Goal: Information Seeking & Learning: Check status

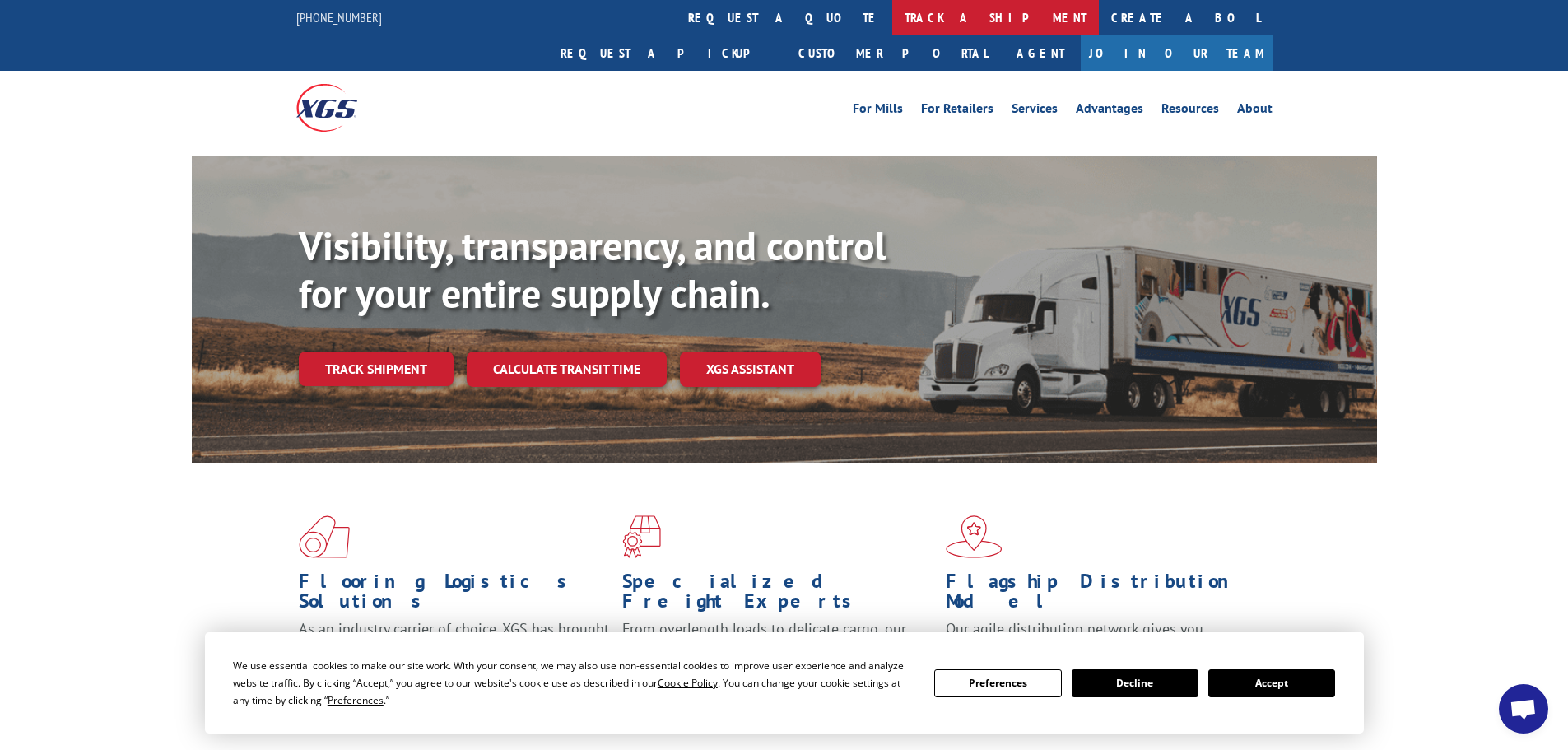
click at [893, 17] on link "track a shipment" at bounding box center [996, 17] width 207 height 35
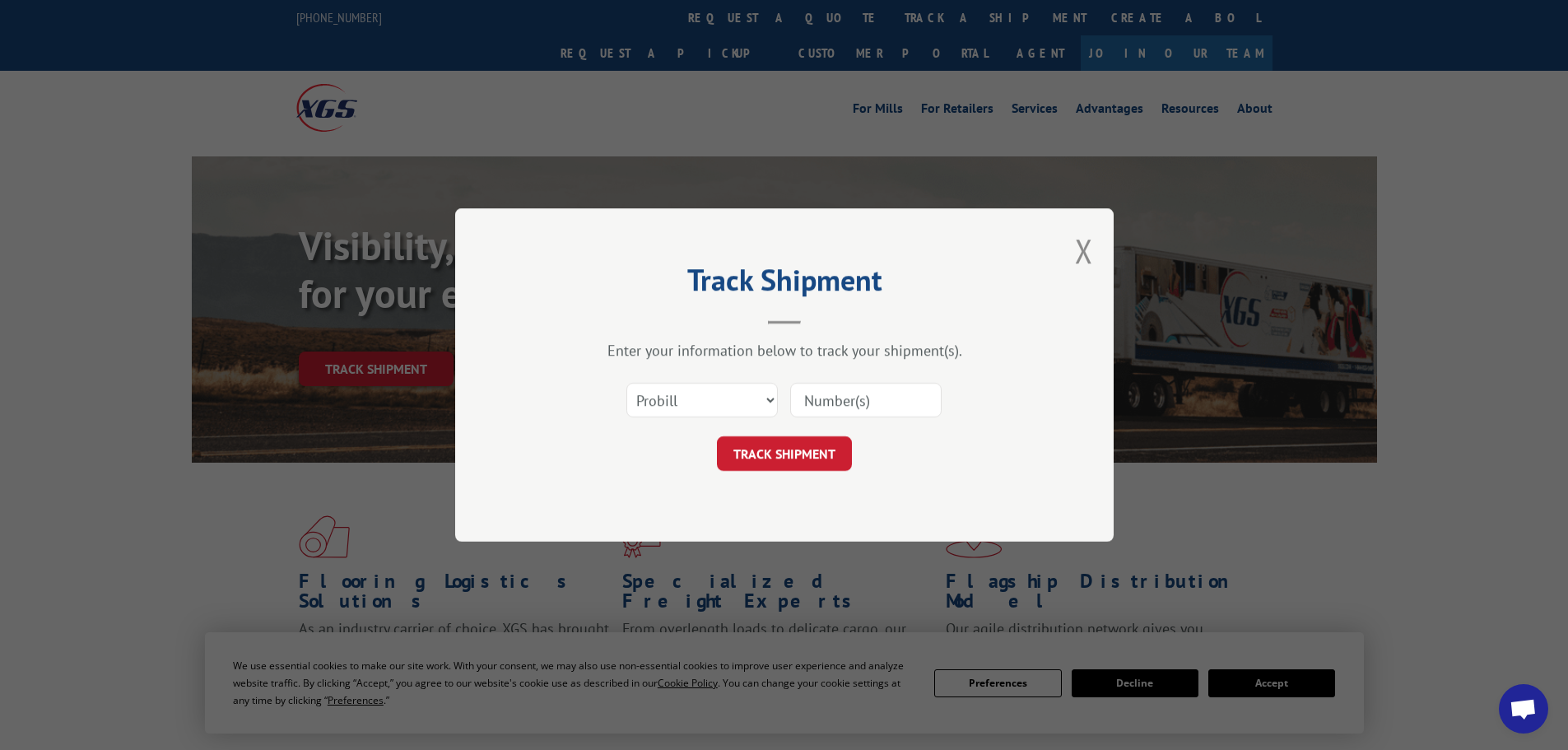
click at [874, 414] on input at bounding box center [866, 400] width 152 height 34
click at [728, 406] on select "Select category... Probill BOL PO" at bounding box center [703, 400] width 152 height 34
select select "bol"
click at [627, 383] on select "Select category... Probill BOL PO" at bounding box center [703, 400] width 152 height 34
drag, startPoint x: 881, startPoint y: 413, endPoint x: 869, endPoint y: 408, distance: 13.0
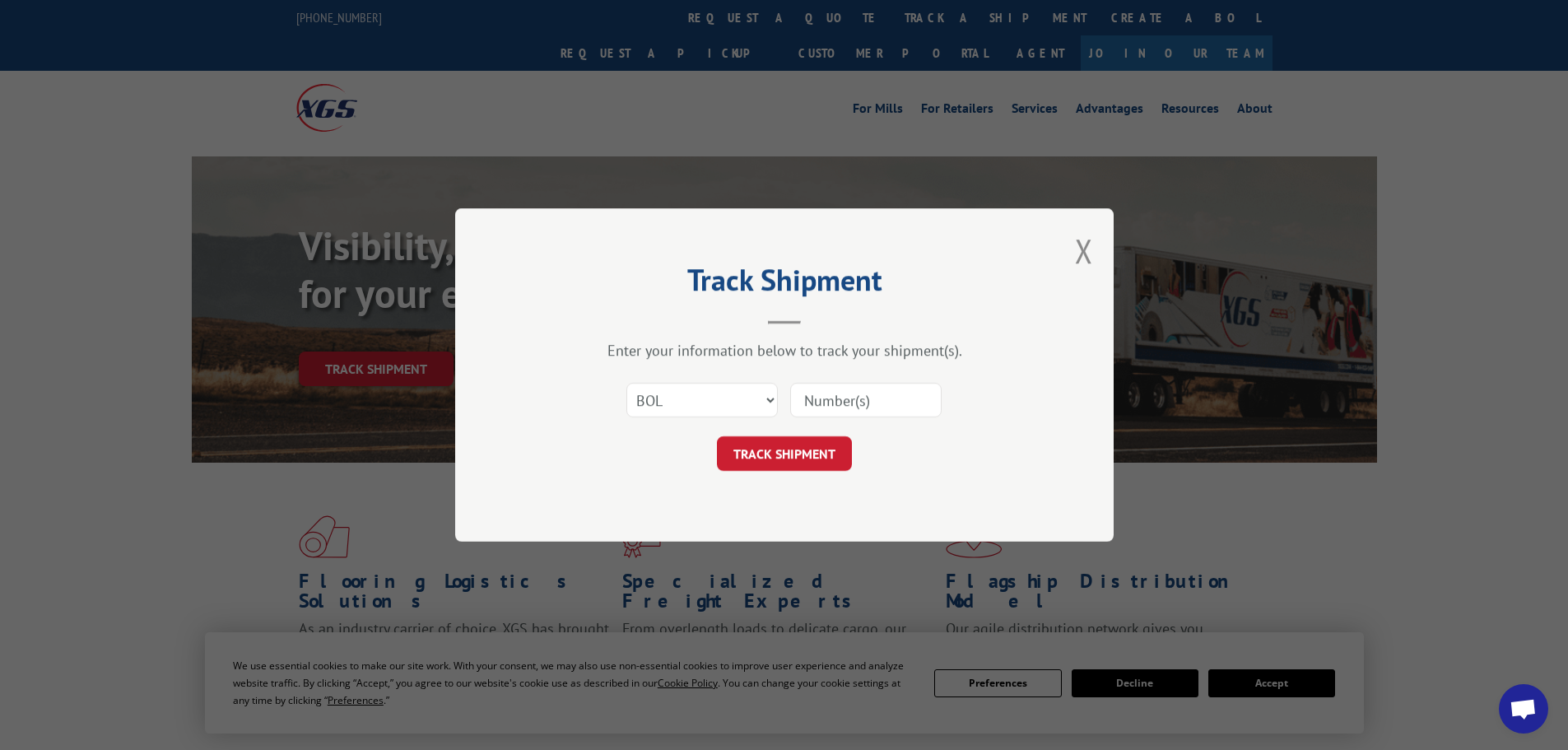
click at [878, 410] on input at bounding box center [866, 400] width 152 height 34
paste input "6100055471"
type input "6100055471"
click at [783, 457] on button "TRACK SHIPMENT" at bounding box center [784, 453] width 135 height 34
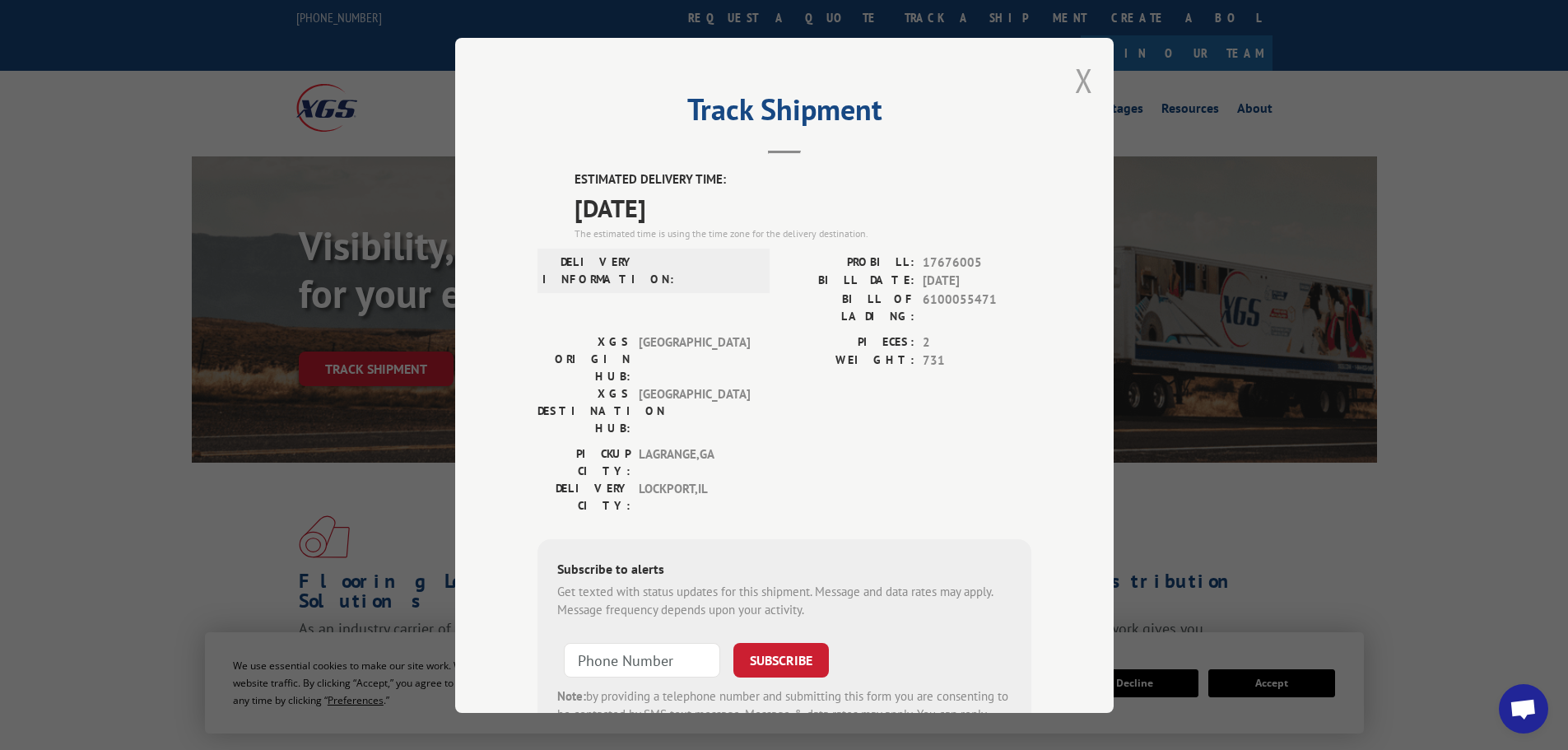
click at [1076, 88] on button "Close modal" at bounding box center [1084, 81] width 18 height 44
